Goal: Information Seeking & Learning: Learn about a topic

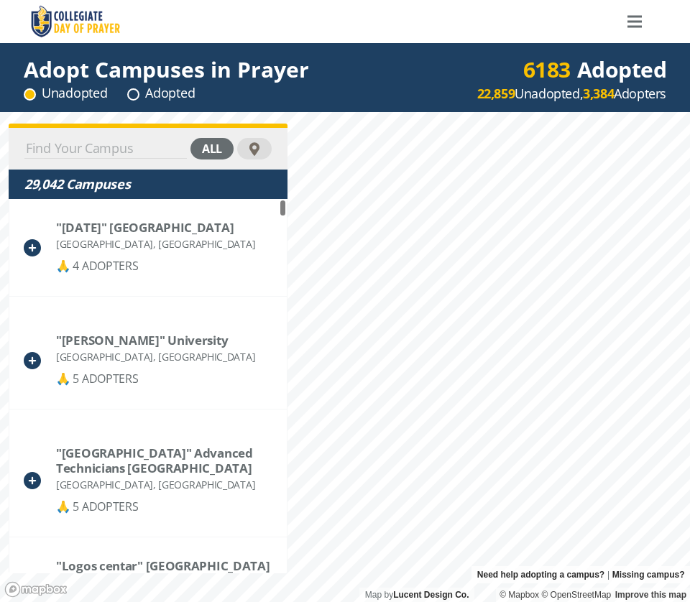
click at [152, 152] on input at bounding box center [105, 149] width 162 height 20
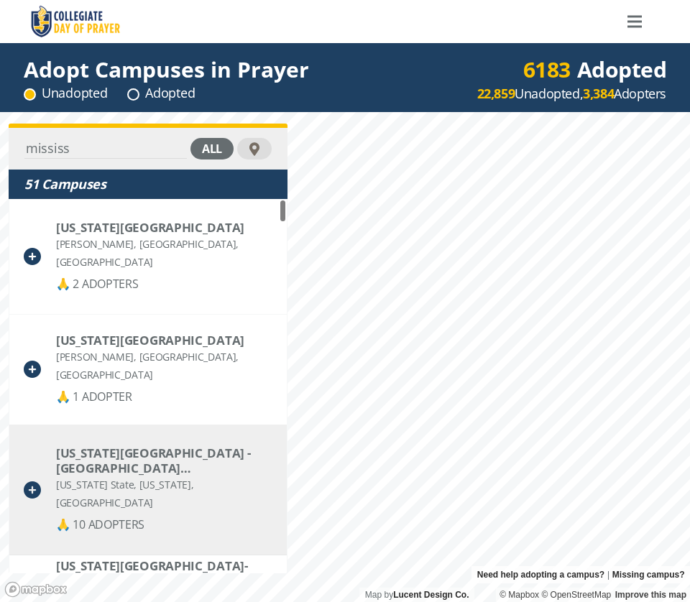
type input "mississ"
click at [110, 470] on div "[US_STATE][GEOGRAPHIC_DATA] - [GEOGRAPHIC_DATA] ([GEOGRAPHIC_DATA])" at bounding box center [164, 461] width 216 height 30
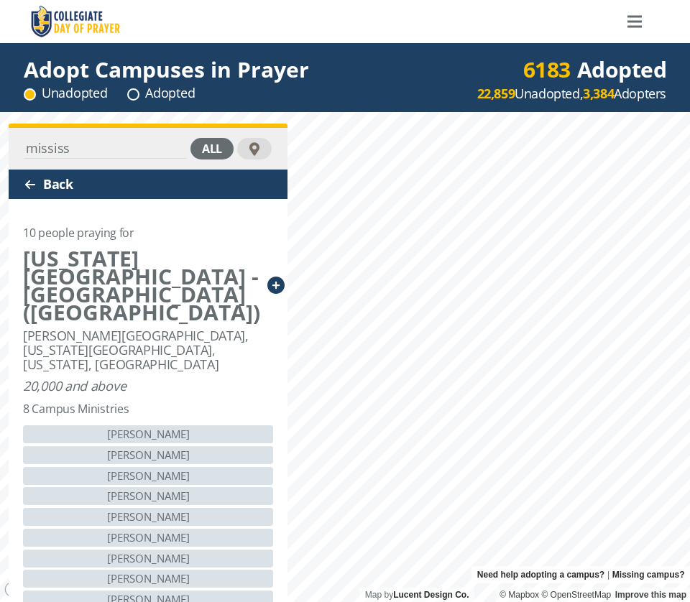
click at [143, 425] on div "[PERSON_NAME]" at bounding box center [148, 434] width 250 height 18
drag, startPoint x: 19, startPoint y: 386, endPoint x: 165, endPoint y: 452, distance: 160.2
click at [165, 452] on div "10 people praying for [US_STATE][GEOGRAPHIC_DATA] - [GEOGRAPHIC_DATA] (Main) [P…" at bounding box center [148, 424] width 279 height 451
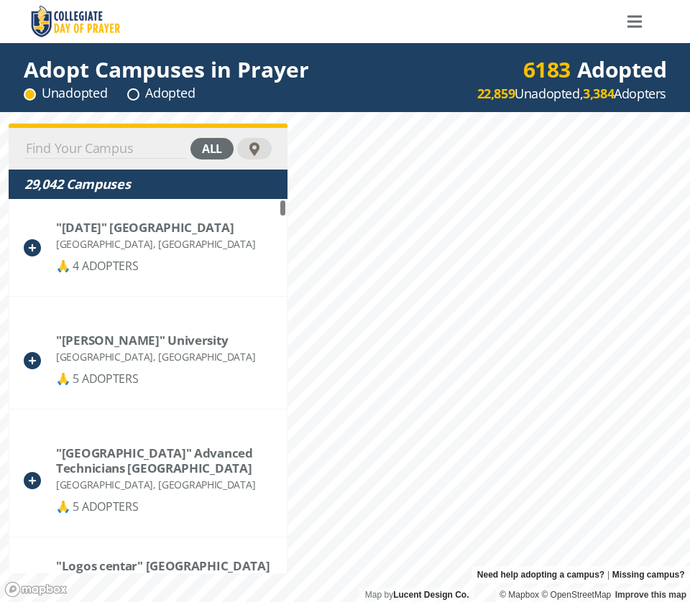
click at [107, 141] on input at bounding box center [105, 149] width 162 height 20
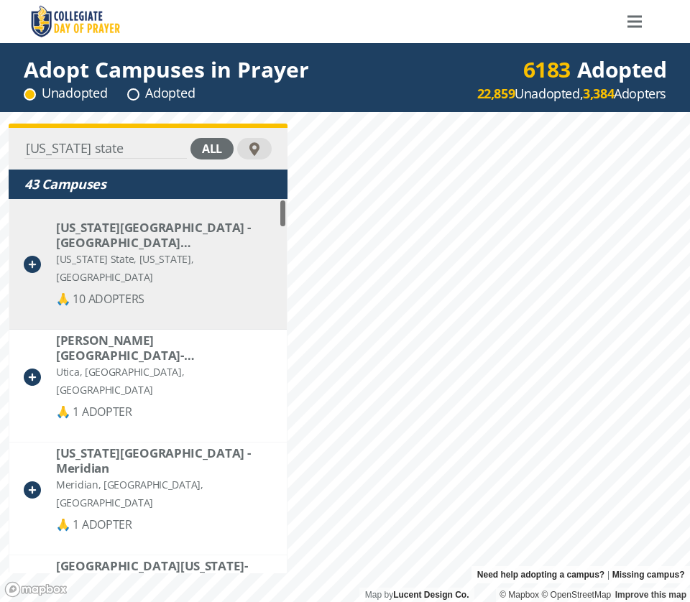
type input "mississippi state"
click at [142, 257] on div "[US_STATE] State, [US_STATE], [GEOGRAPHIC_DATA]" at bounding box center [164, 268] width 216 height 36
